Goal: Task Accomplishment & Management: Manage account settings

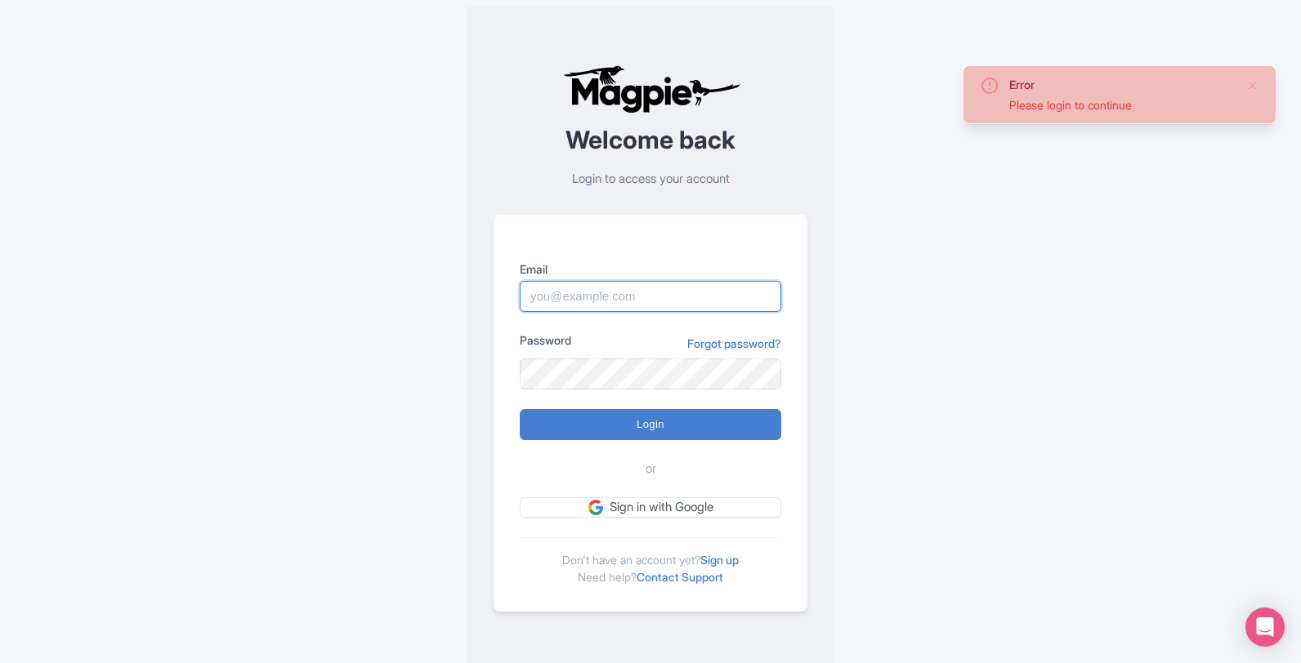
click at [636, 301] on input "Email" at bounding box center [650, 296] width 261 height 31
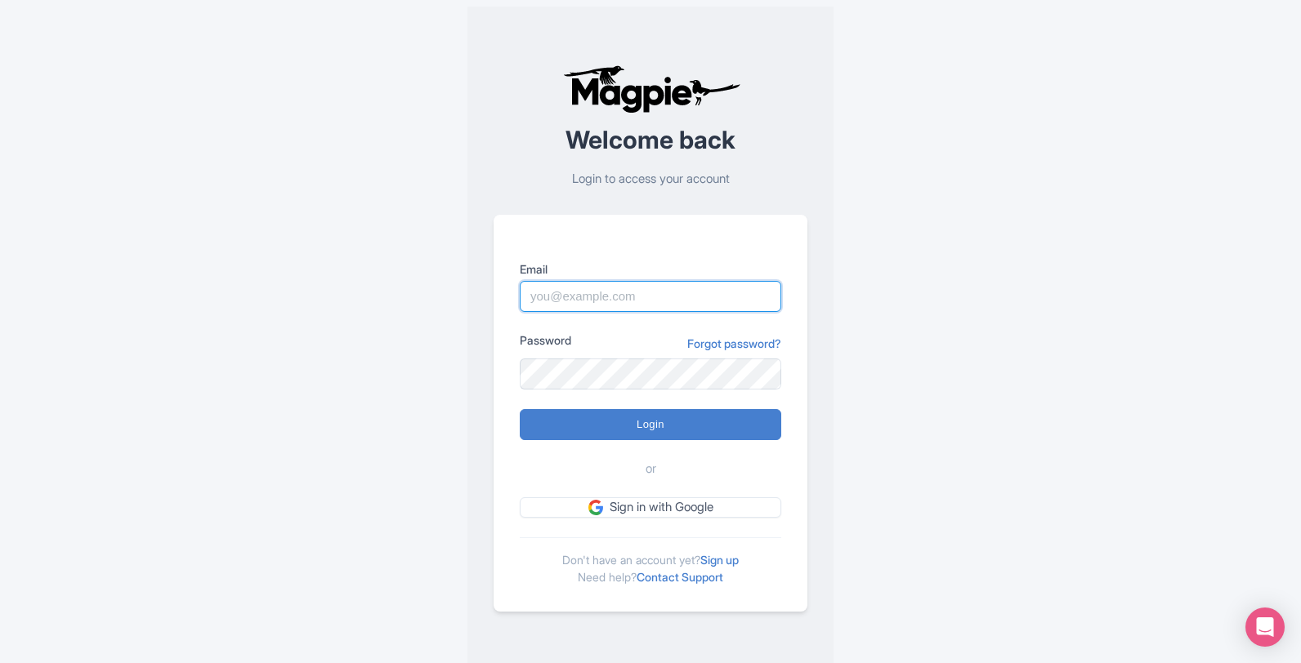
paste input "Darren@961interactive.com"
type input "Darren@961interactive.com"
drag, startPoint x: 611, startPoint y: 347, endPoint x: 610, endPoint y: 355, distance: 8.2
click at [611, 348] on div "Password Forgot password?" at bounding box center [650, 344] width 261 height 24
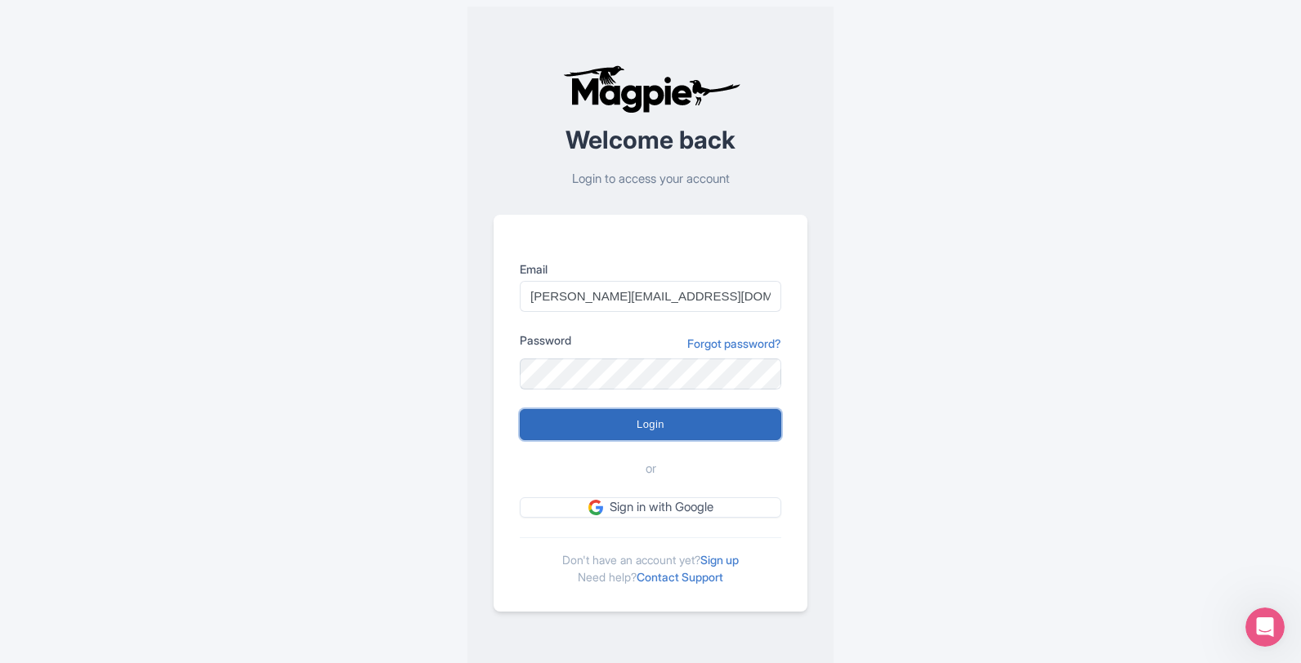
click at [606, 420] on input "Login" at bounding box center [650, 424] width 261 height 31
type input "Logging in..."
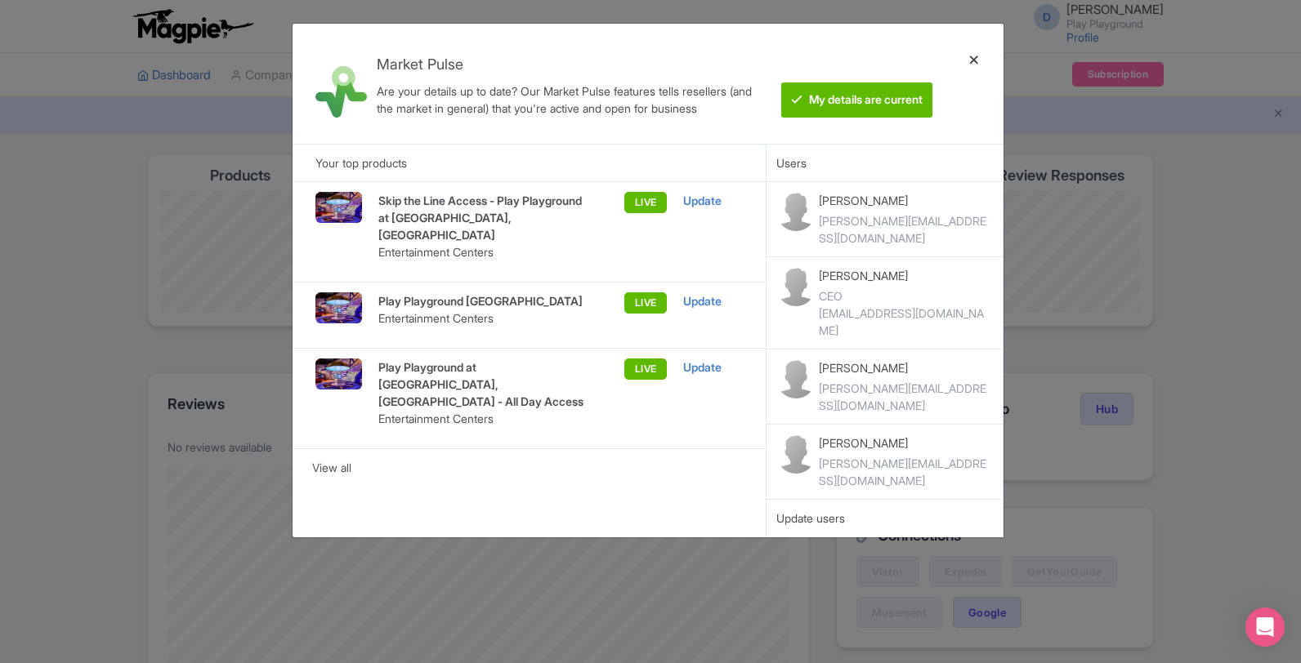
click at [976, 58] on div at bounding box center [973, 84] width 39 height 94
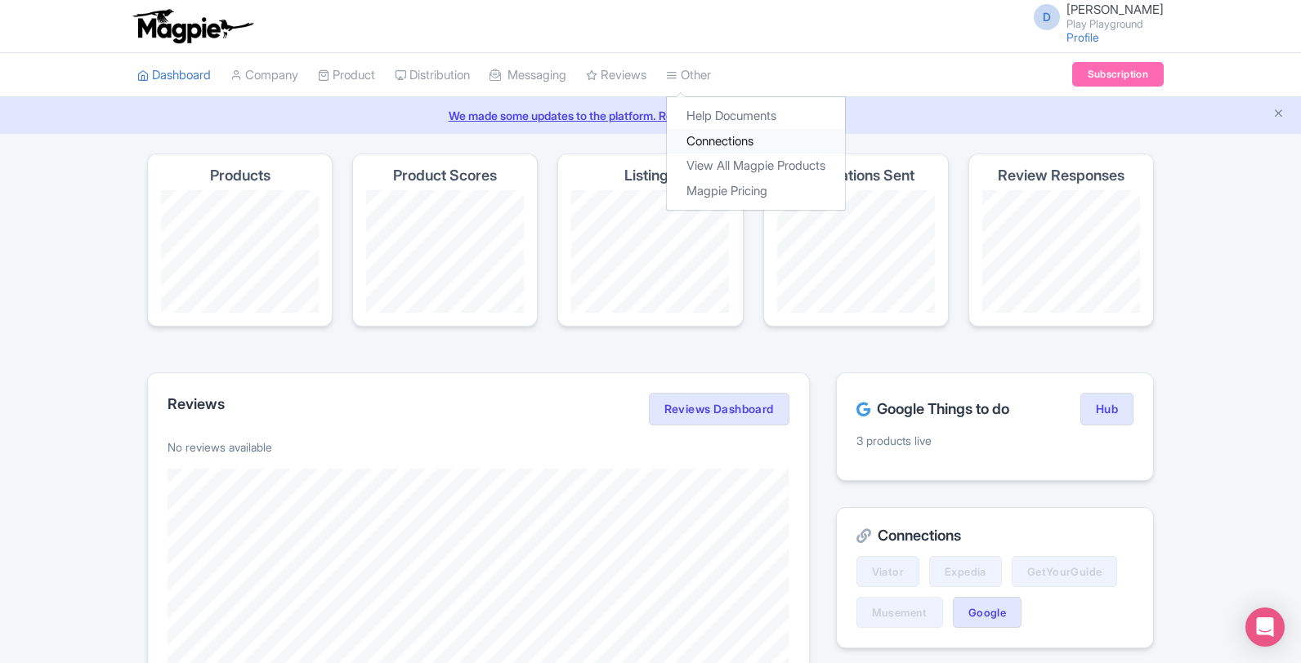
click at [717, 134] on link "Connections" at bounding box center [756, 141] width 178 height 25
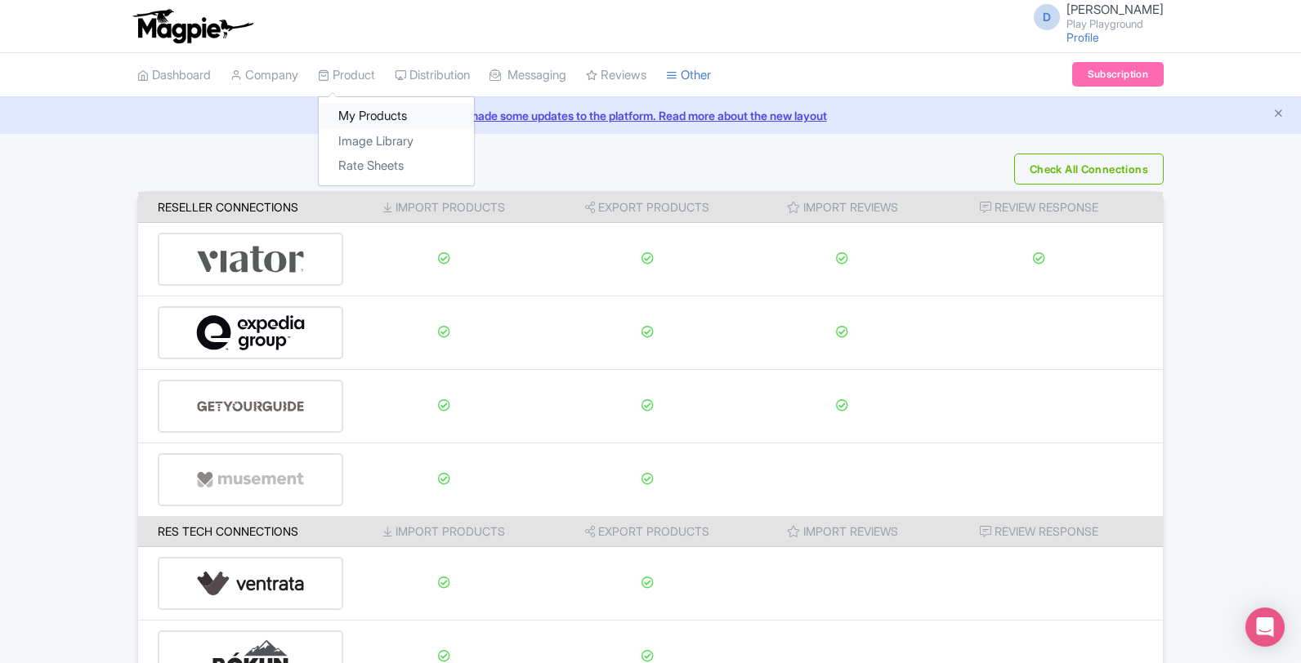
click at [342, 113] on link "My Products" at bounding box center [396, 116] width 155 height 25
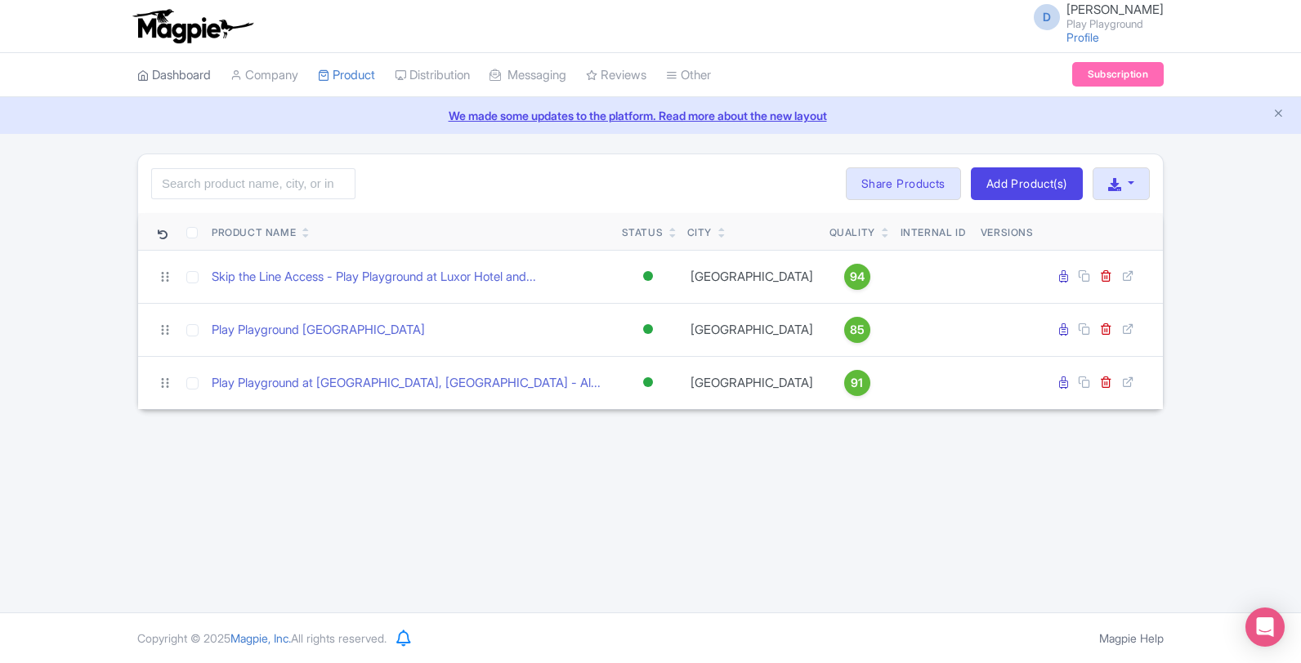
click at [207, 71] on link "Dashboard" at bounding box center [174, 75] width 74 height 45
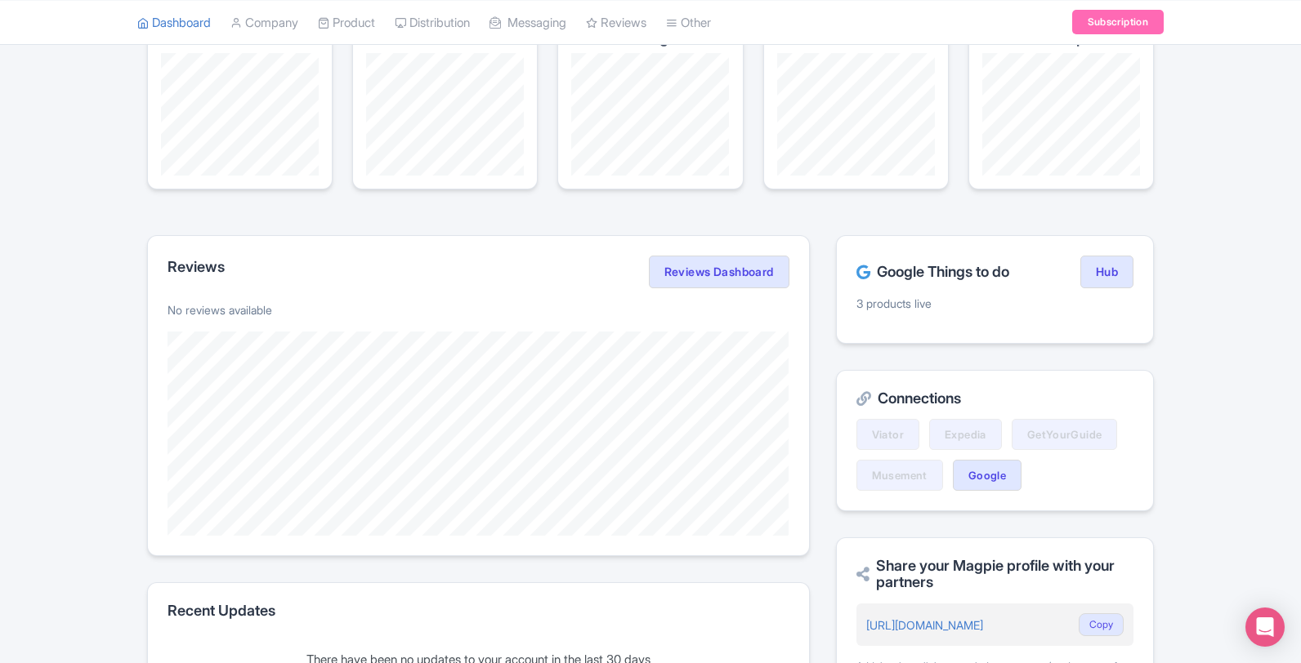
scroll to position [158, 0]
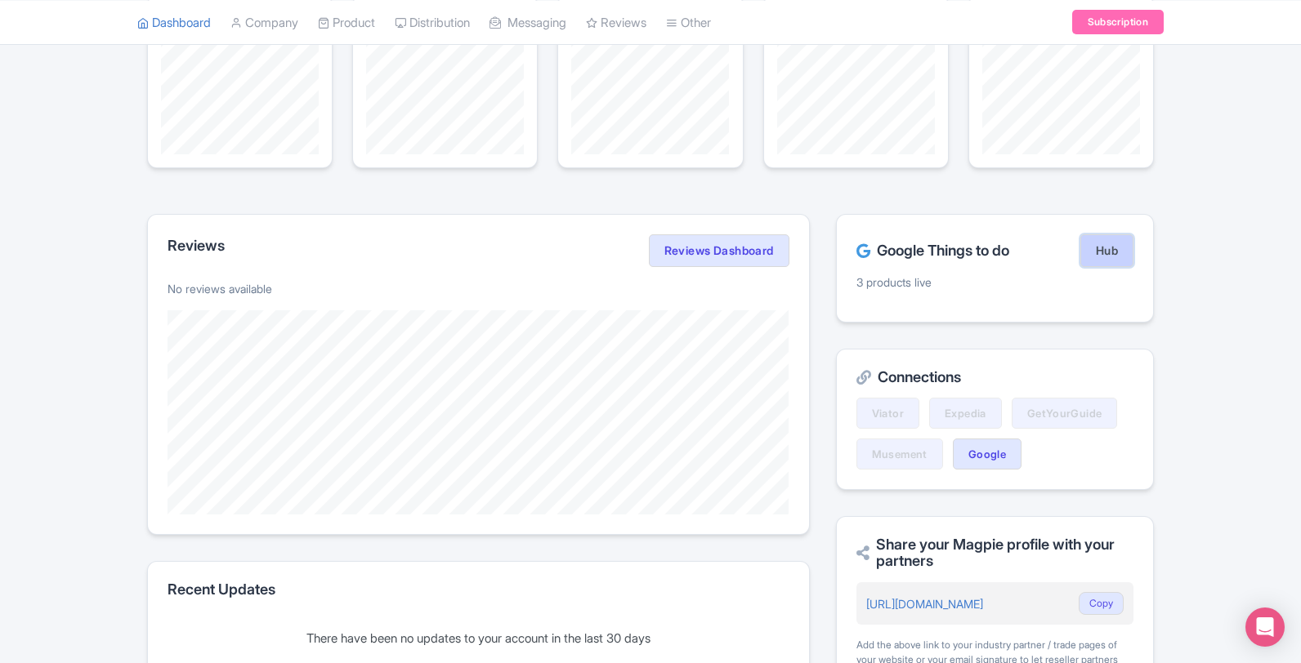
click at [1100, 255] on link "Hub" at bounding box center [1106, 250] width 53 height 33
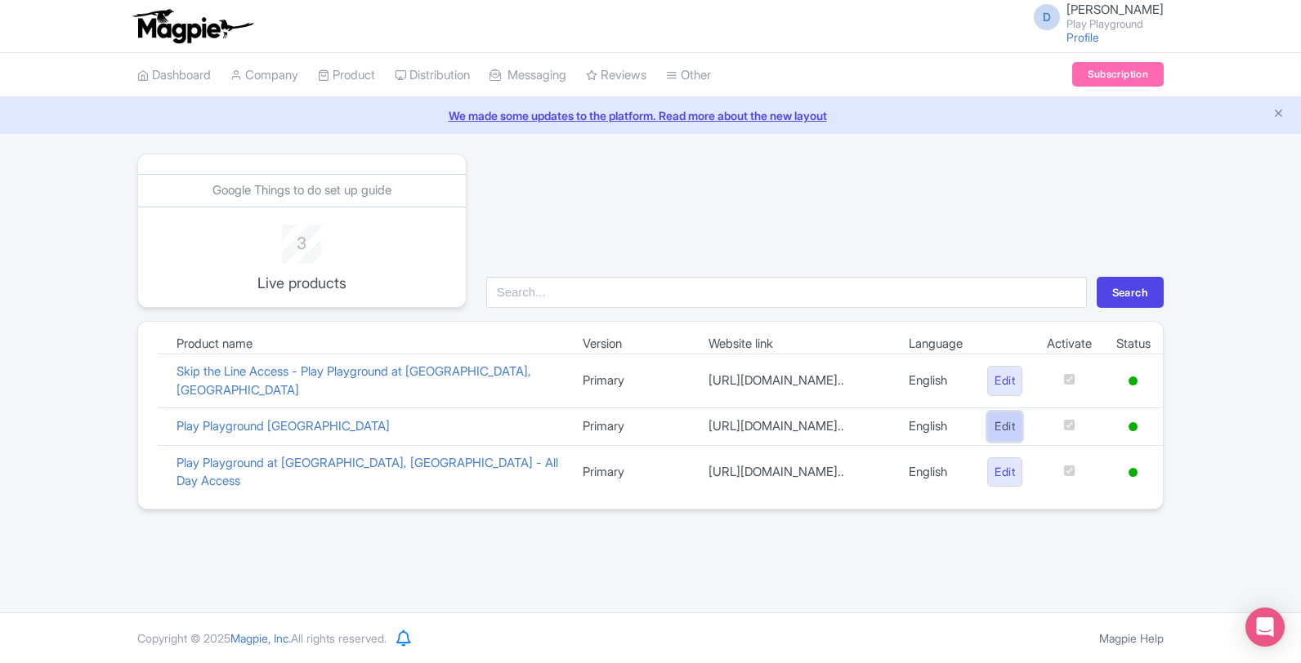
click at [1004, 438] on link "Edit" at bounding box center [1004, 427] width 35 height 30
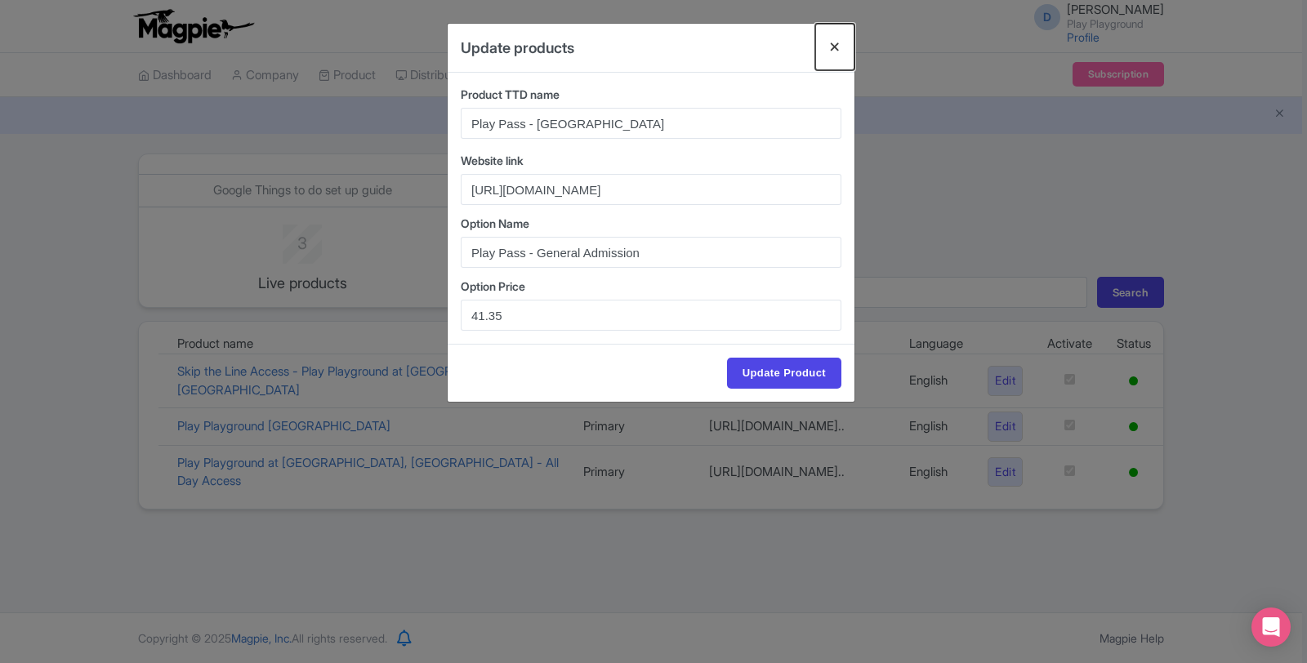
click at [833, 46] on button "Close" at bounding box center [834, 47] width 39 height 47
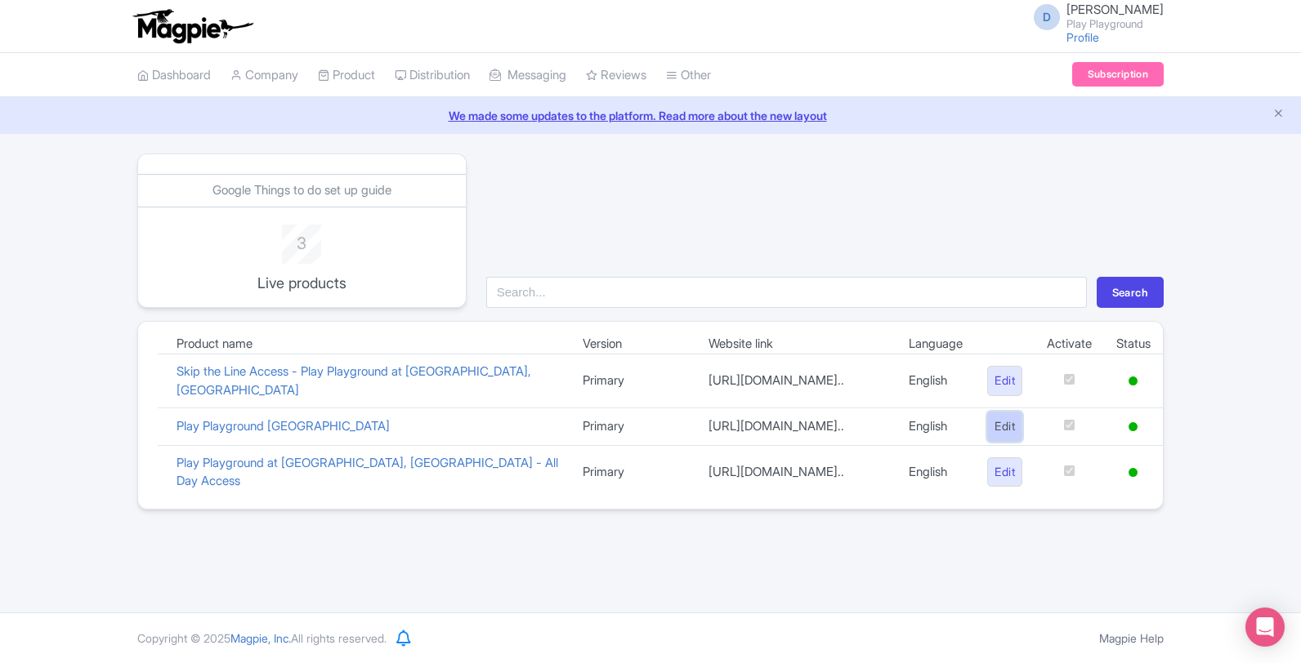
click at [991, 432] on link "Edit" at bounding box center [1004, 427] width 35 height 30
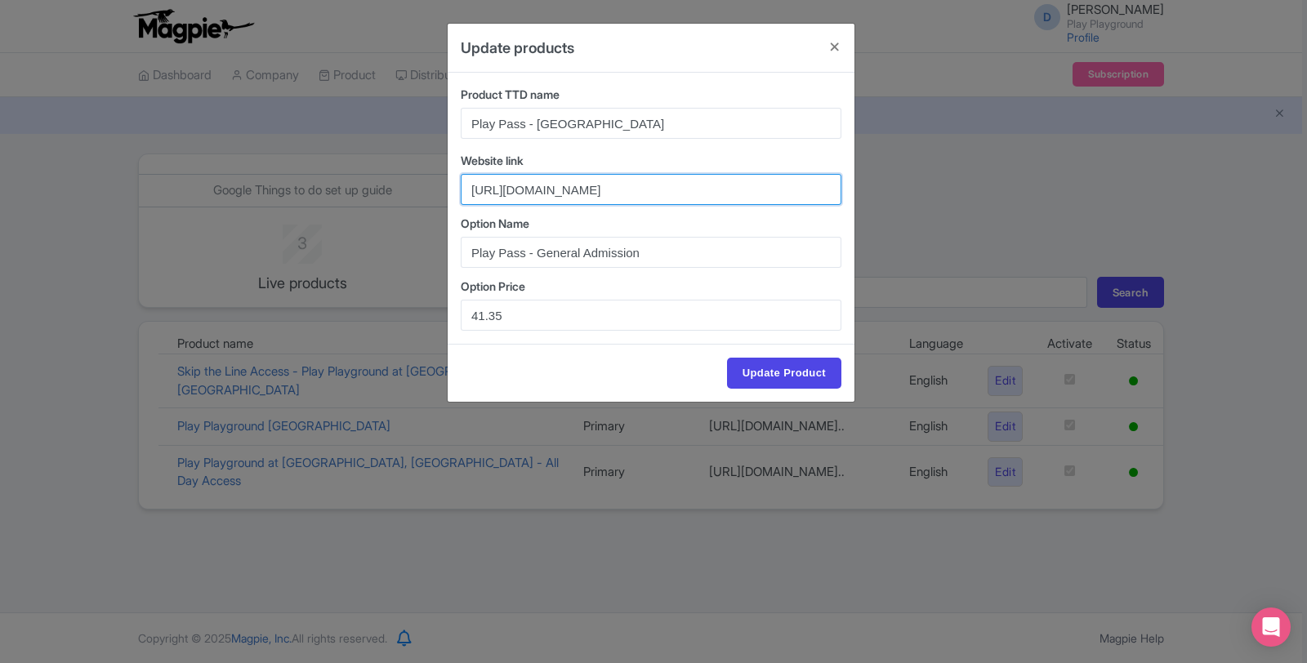
click at [538, 190] on input "https://book.peek.com/s/2f47cf19-40a2-46cb-a8b4-89c548dfcdf6/ey41b?utm_source=G…" at bounding box center [651, 189] width 381 height 31
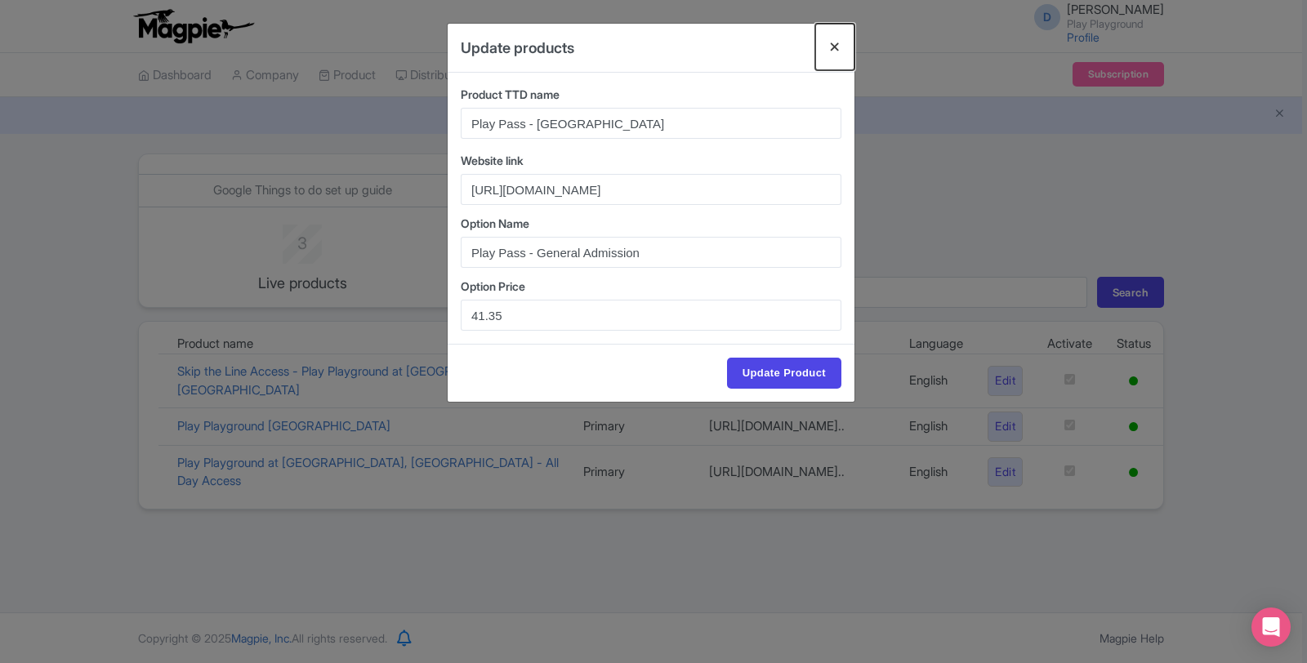
click at [838, 49] on button "Close" at bounding box center [834, 47] width 39 height 47
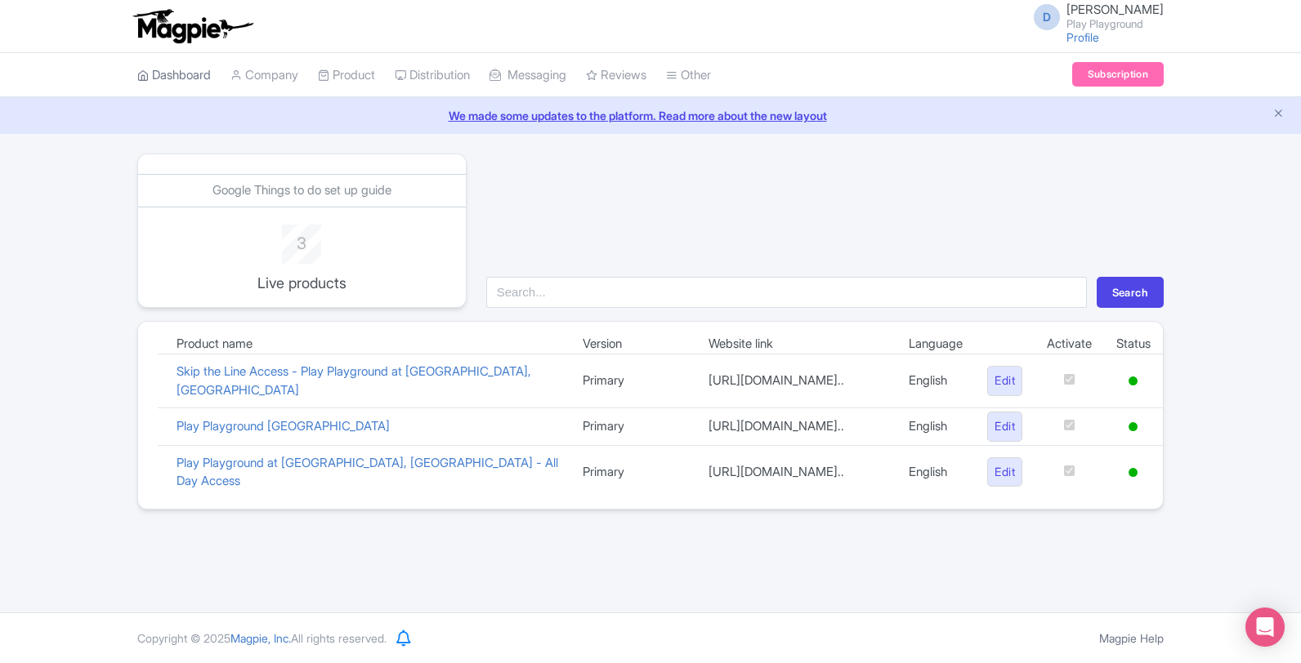
click at [162, 78] on link "Dashboard" at bounding box center [174, 75] width 74 height 45
